Goal: Task Accomplishment & Management: Use online tool/utility

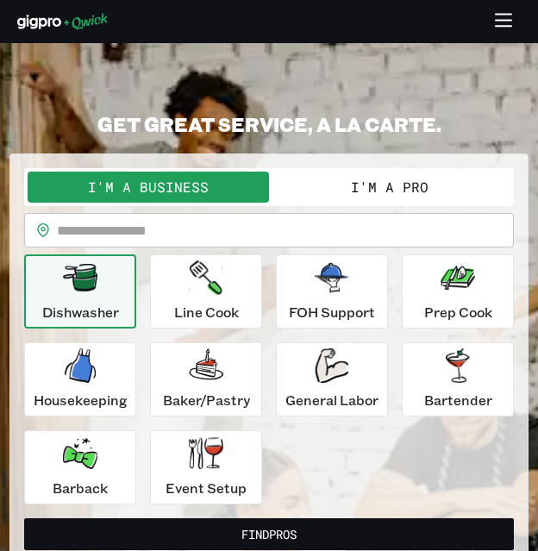
scroll to position [86, 0]
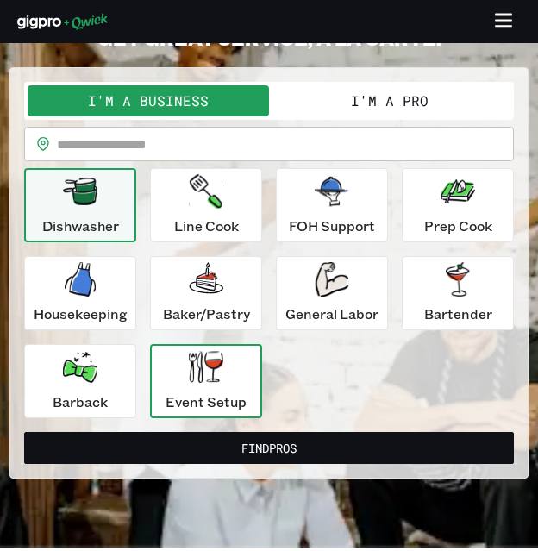
drag, startPoint x: 169, startPoint y: 378, endPoint x: 159, endPoint y: 389, distance: 15.3
click at [170, 379] on div "Event Setup" at bounding box center [206, 381] width 81 height 62
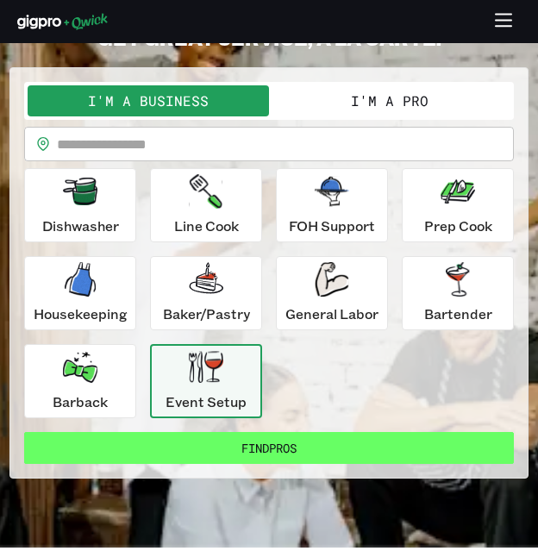
click at [322, 440] on button "Find Pros" at bounding box center [269, 448] width 490 height 32
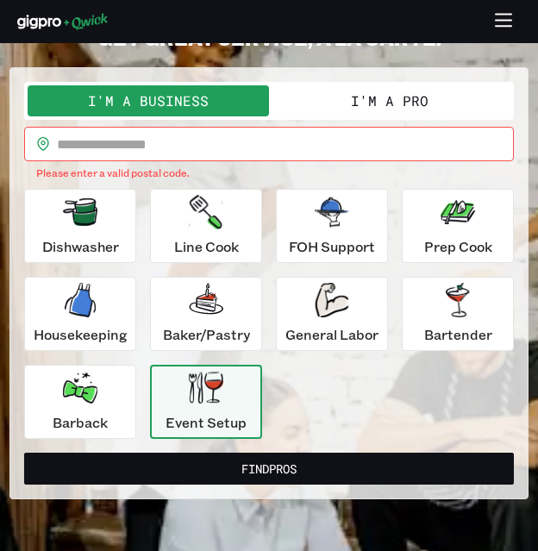
click at [228, 129] on input "text" at bounding box center [285, 144] width 457 height 34
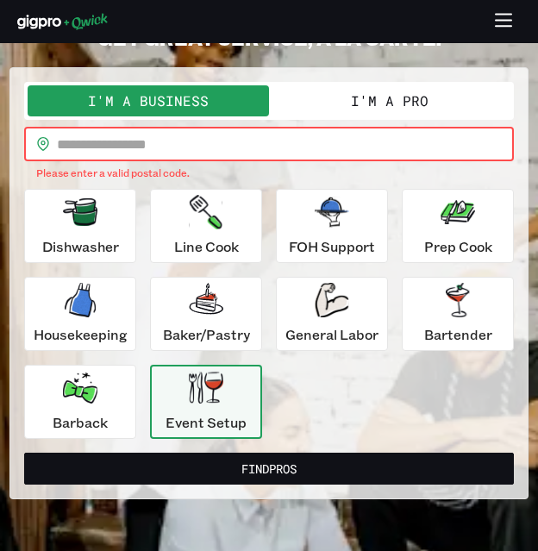
type input "*****"
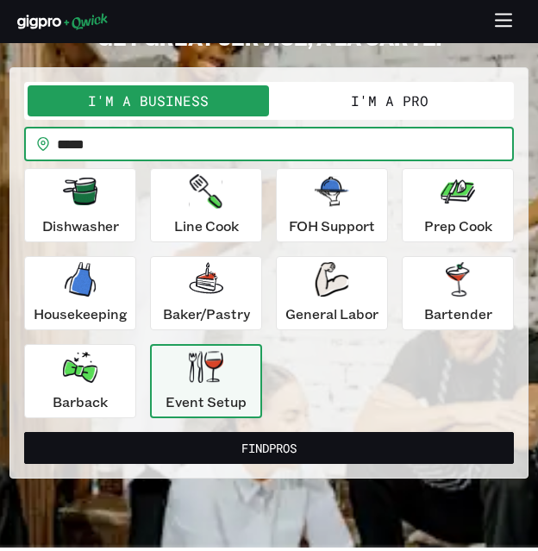
click at [257, 429] on form "**********" at bounding box center [269, 273] width 490 height 382
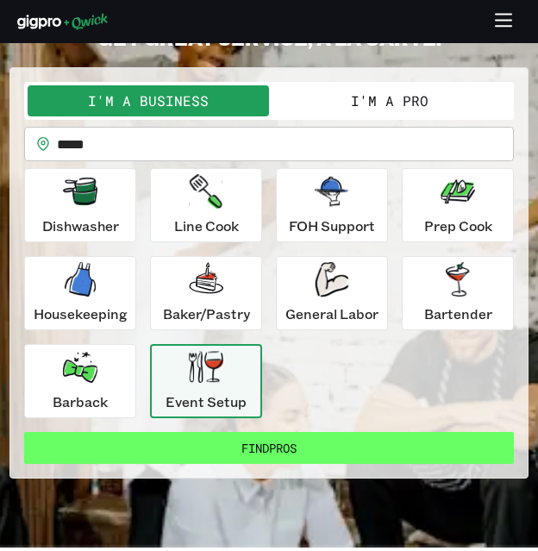
click at [253, 441] on button "Find Pros" at bounding box center [269, 448] width 490 height 32
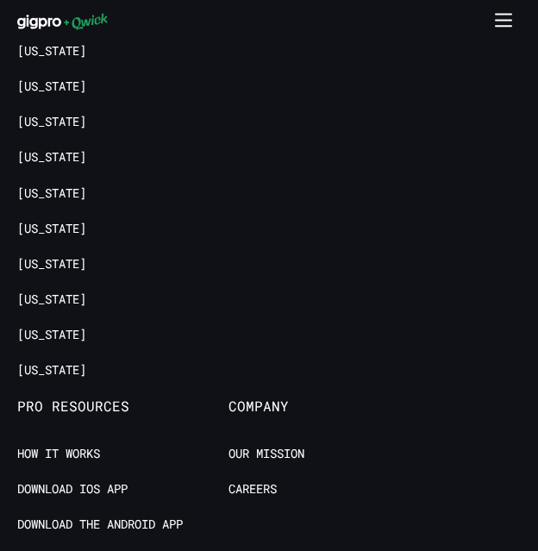
scroll to position [2273, 0]
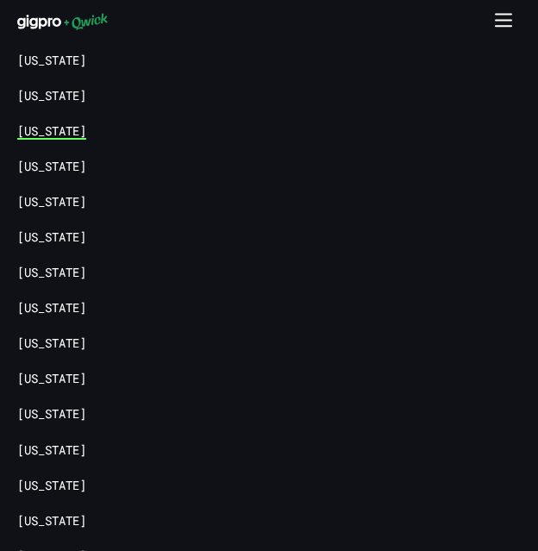
click at [59, 123] on link "[US_STATE]" at bounding box center [51, 131] width 69 height 16
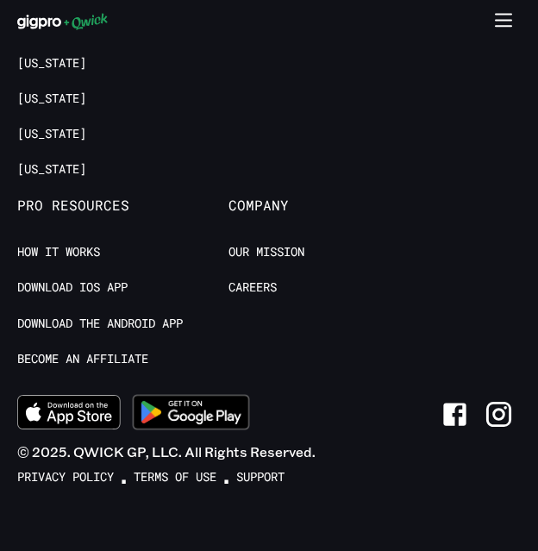
scroll to position [3184, 0]
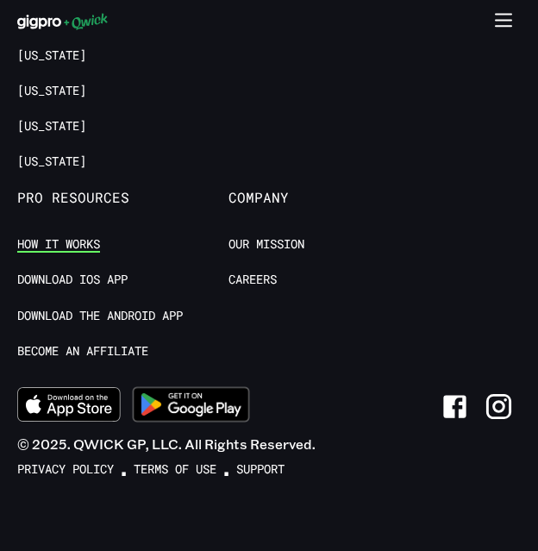
click at [80, 237] on link "How it Works" at bounding box center [58, 244] width 83 height 16
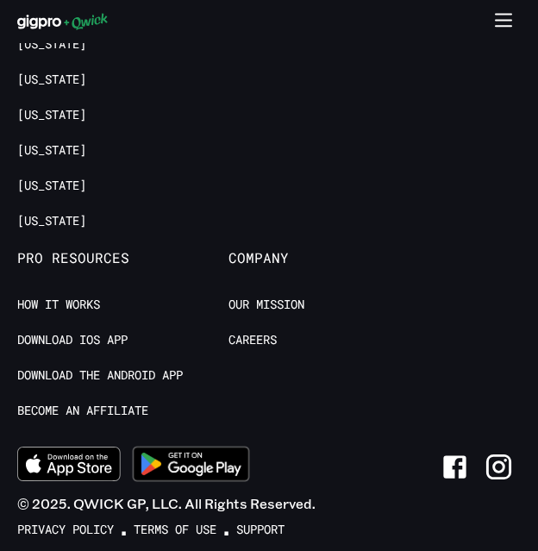
scroll to position [4791, 0]
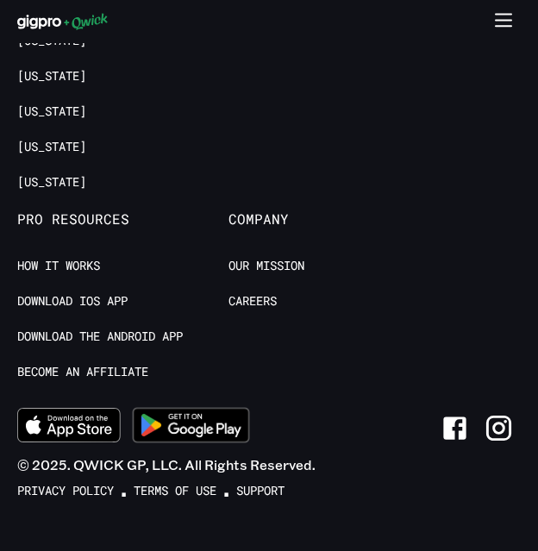
click at [505, 20] on icon "button" at bounding box center [504, 20] width 16 height 0
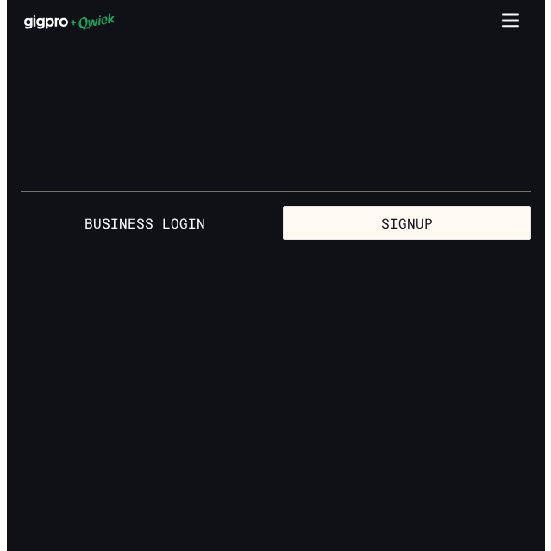
scroll to position [0, 0]
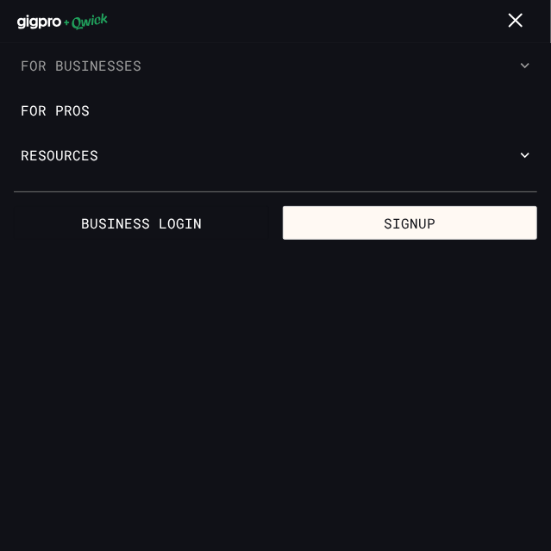
click at [523, 62] on icon "button" at bounding box center [524, 65] width 17 height 17
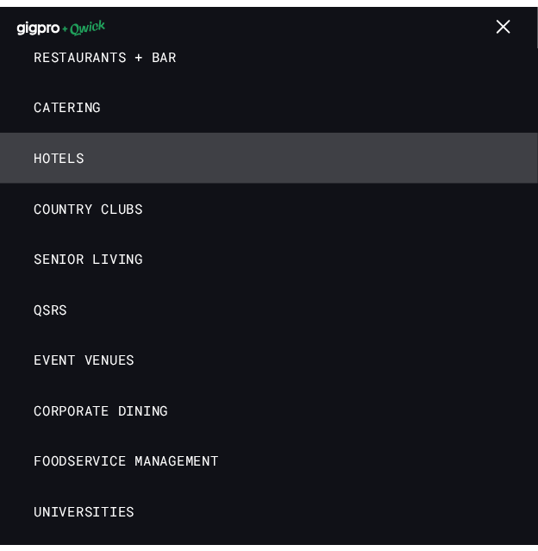
scroll to position [86, 0]
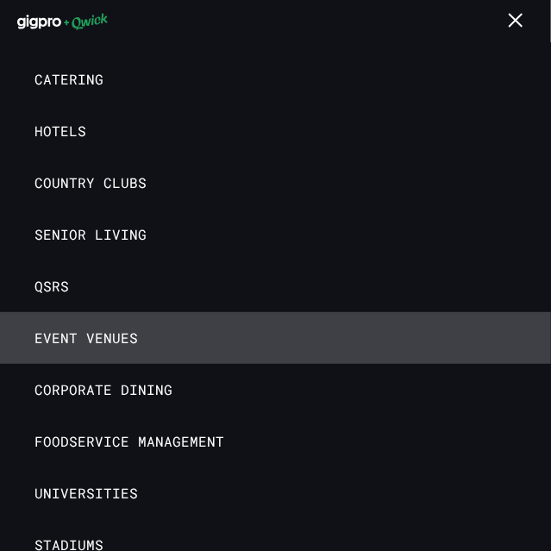
click at [126, 341] on span "Event Venues" at bounding box center [85, 337] width 103 height 17
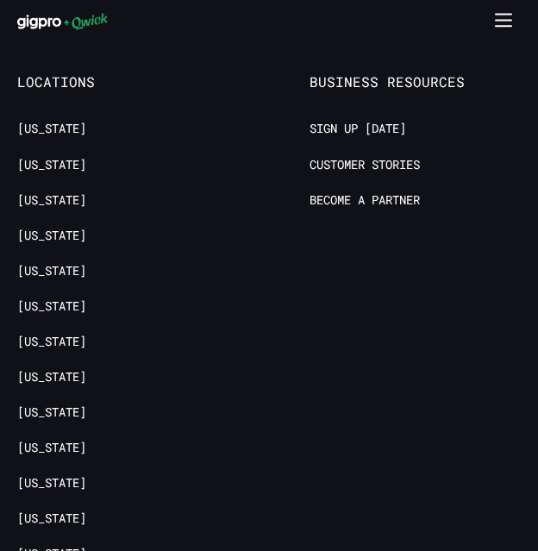
scroll to position [7261, 0]
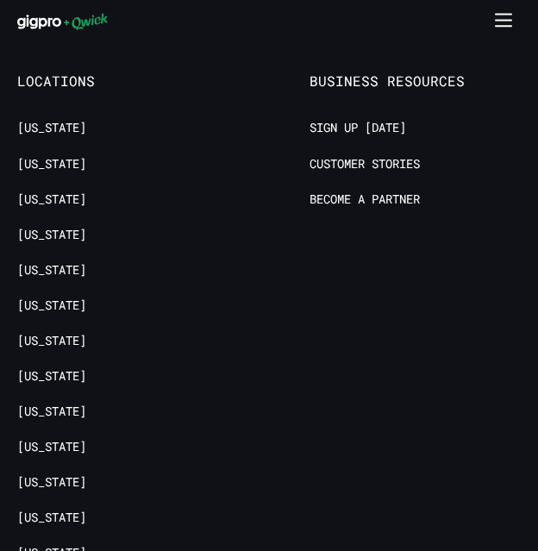
click at [391, 120] on ul "Sign up [DATE] Customer stories Become a Partner" at bounding box center [415, 173] width 211 height 106
click at [393, 191] on link "Become a Partner" at bounding box center [365, 199] width 110 height 16
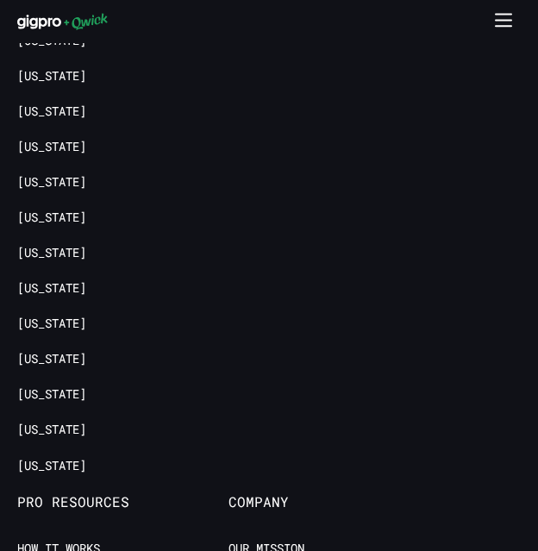
scroll to position [4135, 0]
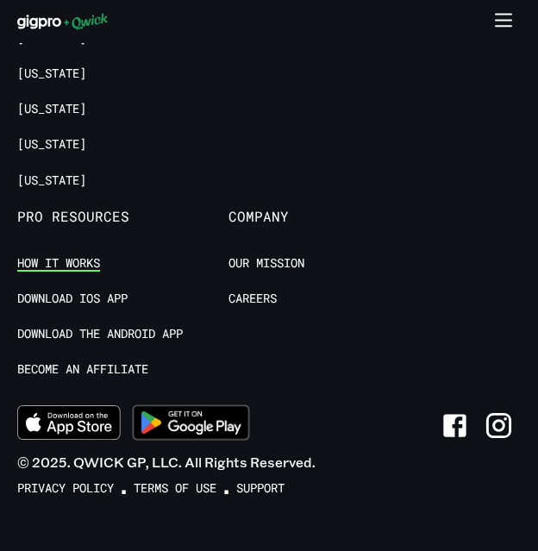
click at [92, 255] on link "How it Works" at bounding box center [58, 263] width 83 height 16
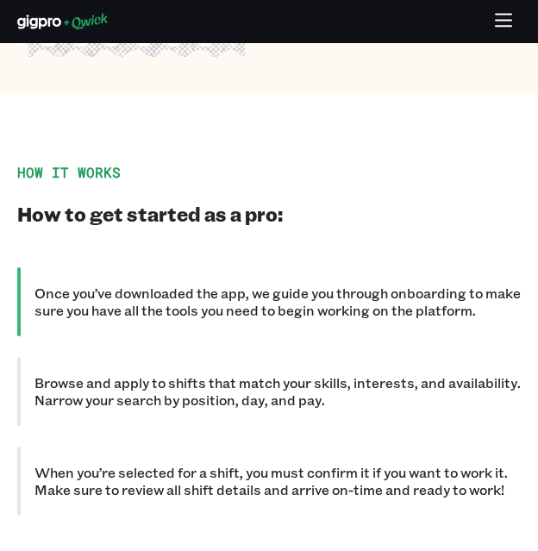
scroll to position [1774, 0]
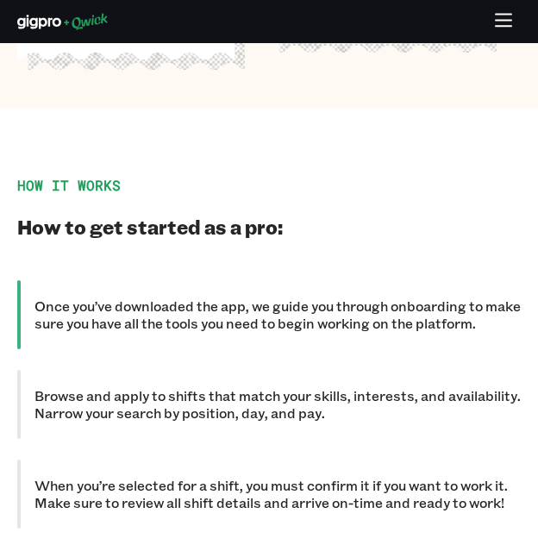
click at [71, 387] on p "Browse and apply to shifts that match your skills, interests, and availability.…" at bounding box center [277, 404] width 486 height 34
click at [107, 477] on p "When you’re selected for a shift, you must confirm it if you want to work it. M…" at bounding box center [277, 494] width 486 height 34
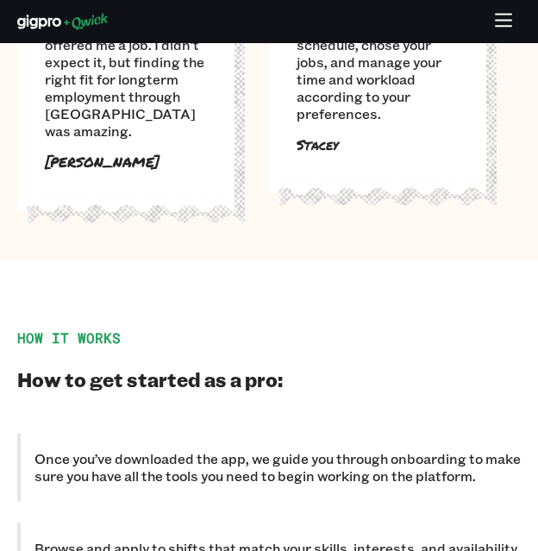
scroll to position [1601, 0]
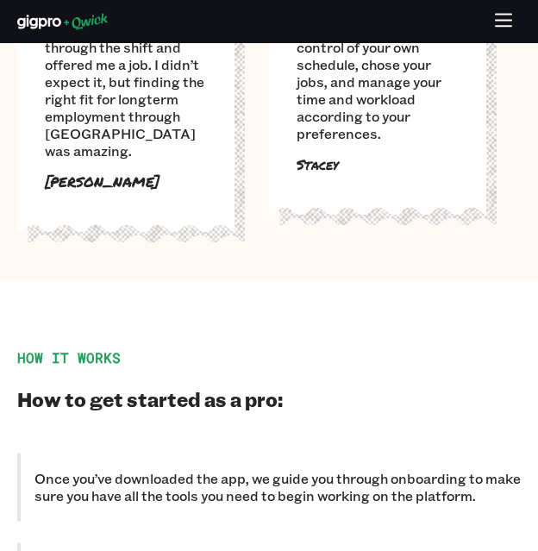
click at [494, 18] on icon "button" at bounding box center [504, 22] width 20 height 20
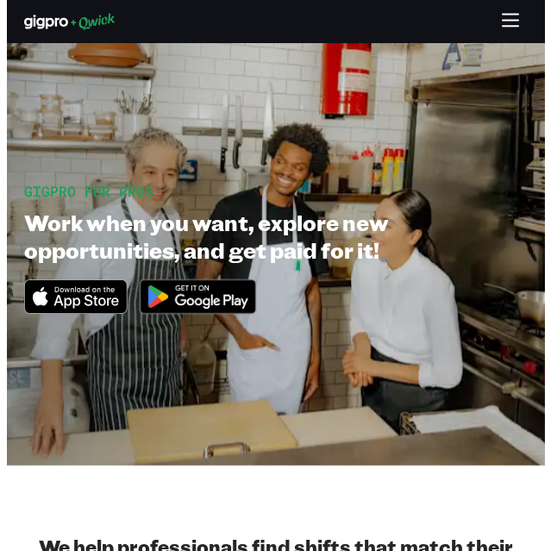
scroll to position [0, 0]
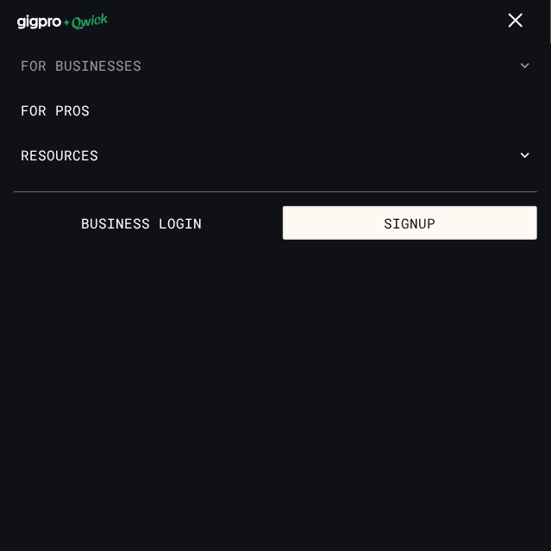
click at [521, 61] on icon "button" at bounding box center [524, 65] width 17 height 17
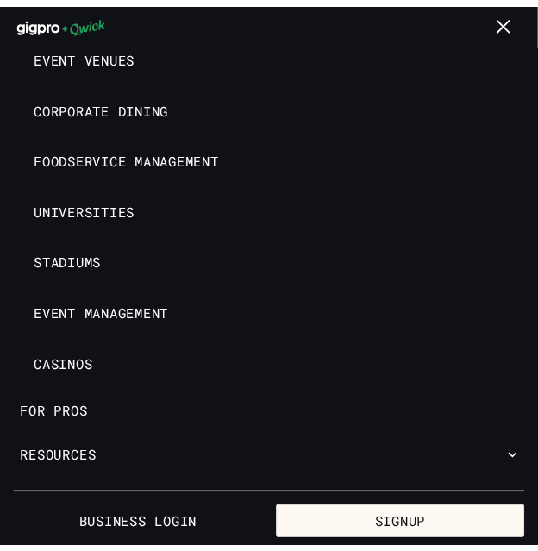
scroll to position [374, 0]
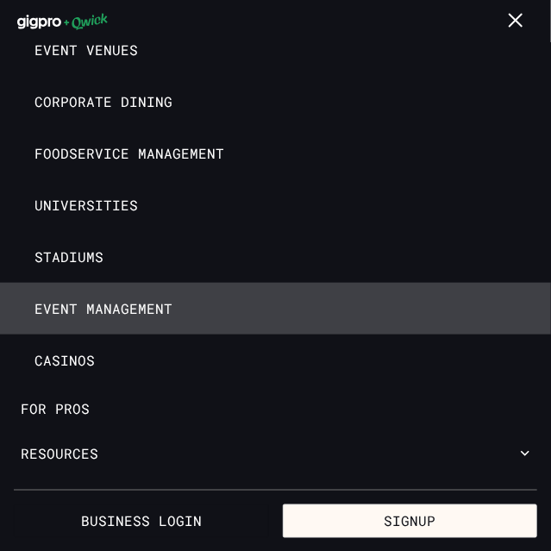
click at [84, 316] on span "Event Management" at bounding box center [103, 308] width 138 height 17
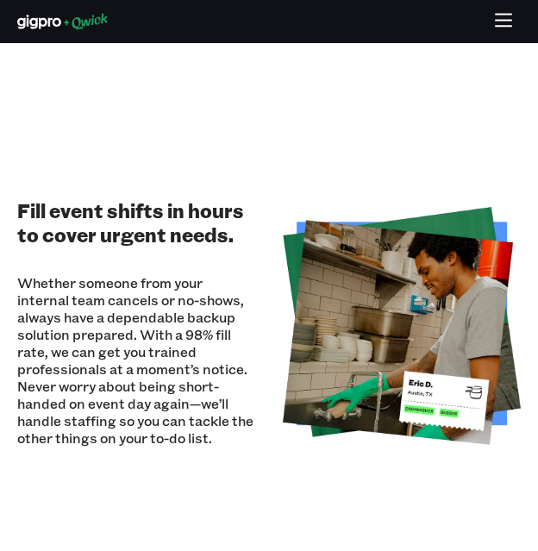
scroll to position [1811, 0]
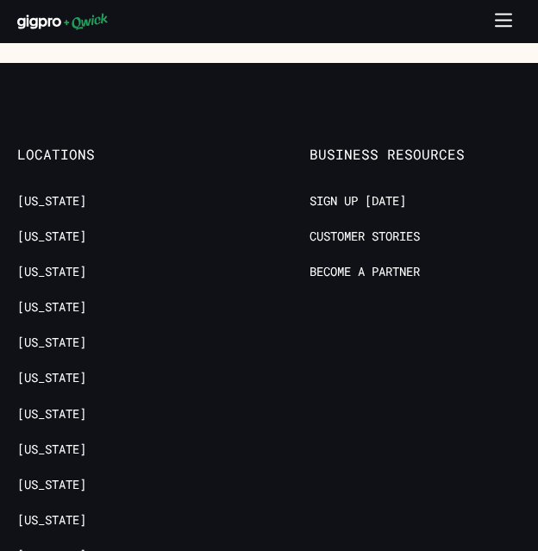
scroll to position [2770, 0]
